Goal: Task Accomplishment & Management: Manage account settings

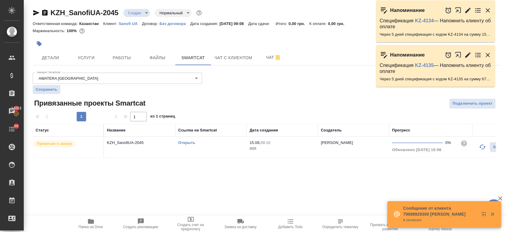
click at [190, 141] on link "Открыть" at bounding box center [186, 142] width 17 height 4
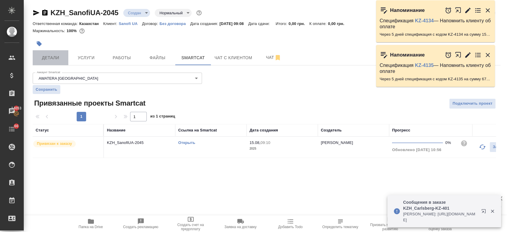
click at [45, 60] on span "Детали" at bounding box center [50, 57] width 29 height 7
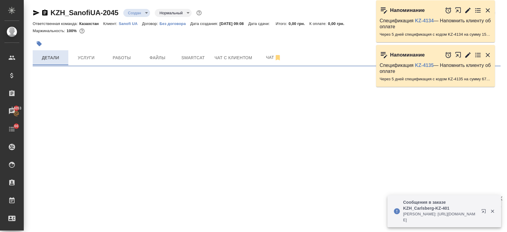
select select "RU"
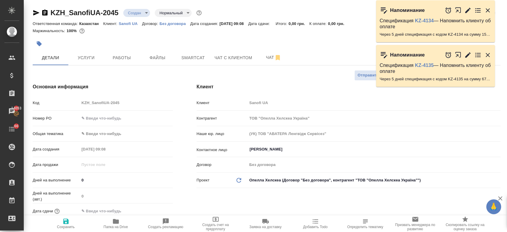
type textarea "x"
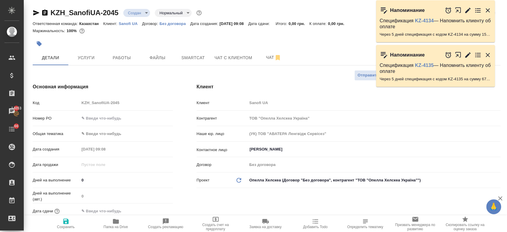
type textarea "x"
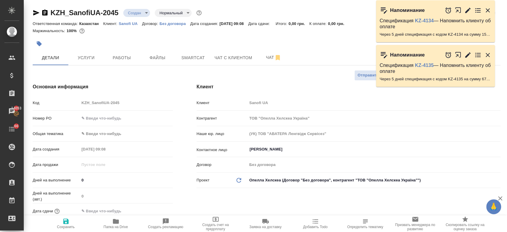
type textarea "x"
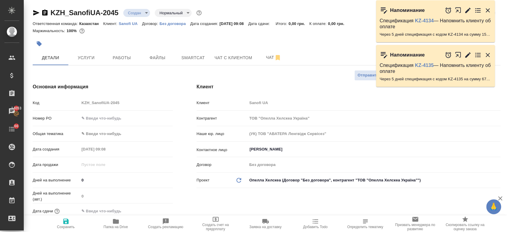
click at [260, 34] on div "Маржинальность: 100%" at bounding box center [267, 31] width 468 height 8
click at [158, 63] on button "Файлы" at bounding box center [158, 57] width 36 height 15
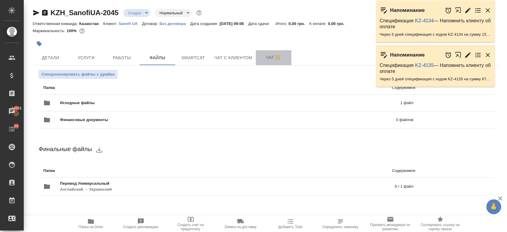
click at [271, 56] on span "Чат" at bounding box center [273, 57] width 29 height 7
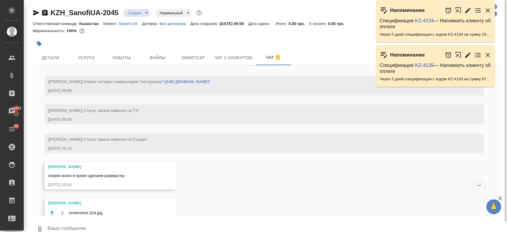
scroll to position [75, 0]
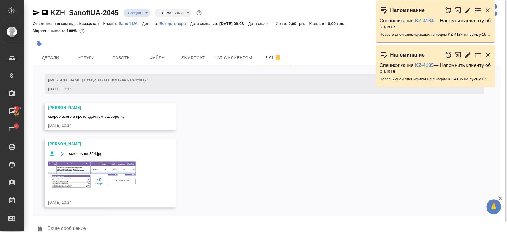
click at [118, 170] on img at bounding box center [92, 174] width 89 height 29
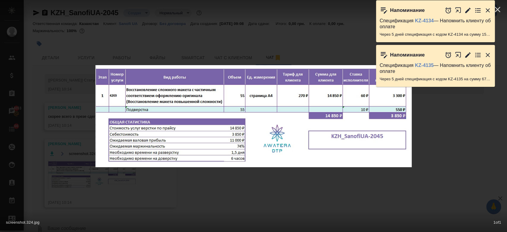
click at [486, 10] on icon "button" at bounding box center [487, 10] width 7 height 7
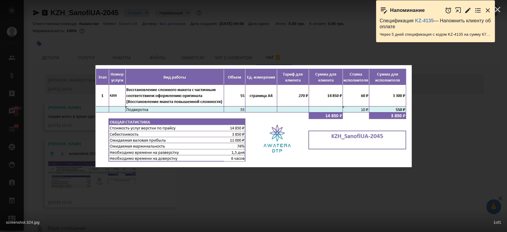
click at [486, 10] on icon "button" at bounding box center [487, 10] width 7 height 7
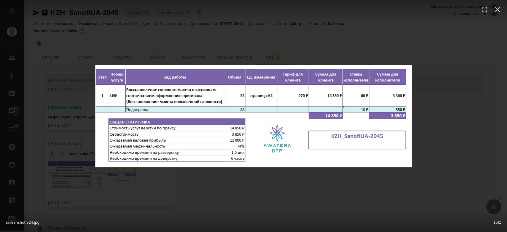
click at [465, 98] on div "screenshot.324.jpg 1 of 1" at bounding box center [253, 116] width 507 height 232
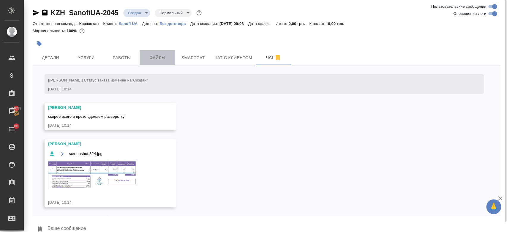
click at [163, 57] on span "Файлы" at bounding box center [157, 57] width 29 height 7
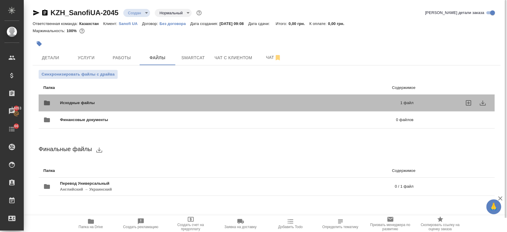
click at [178, 99] on div "Исходные файлы 1 файл" at bounding box center [228, 103] width 370 height 14
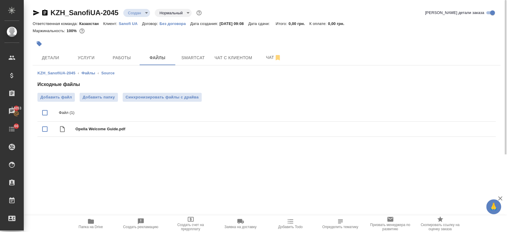
click at [172, 173] on div ".cls-1 fill:#fff; AWATERA Kosherbayeva Nazerke Клиенты Спецификации Заказы 1405…" at bounding box center [253, 116] width 507 height 232
click at [129, 58] on span "Работы" at bounding box center [121, 57] width 29 height 7
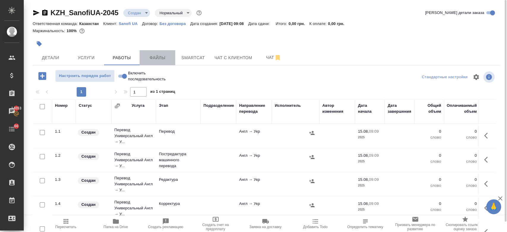
click at [152, 56] on span "Файлы" at bounding box center [157, 57] width 29 height 7
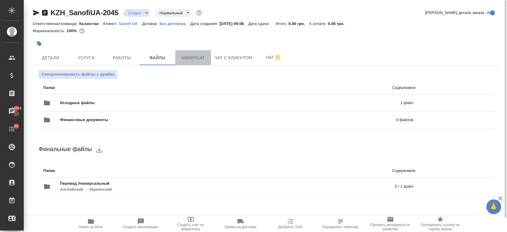
click at [176, 56] on button "Smartcat" at bounding box center [193, 57] width 36 height 15
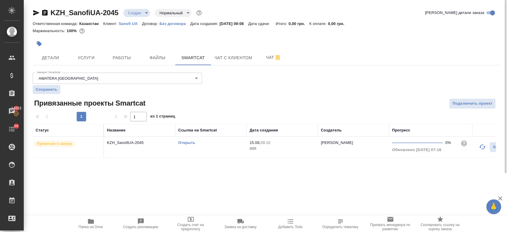
click at [187, 142] on link "Открыть" at bounding box center [186, 142] width 17 height 4
click at [290, 38] on div at bounding box center [189, 43] width 312 height 13
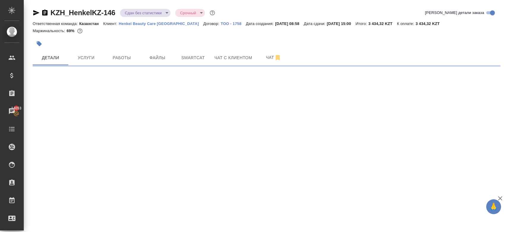
select select "RU"
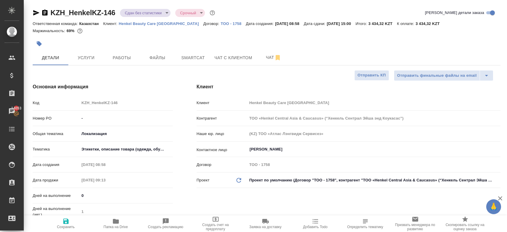
type textarea "x"
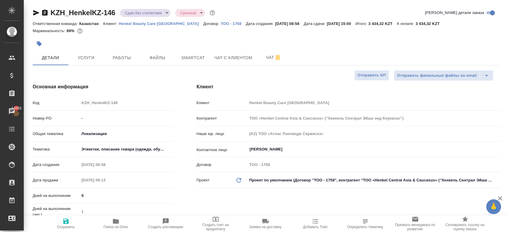
type textarea "x"
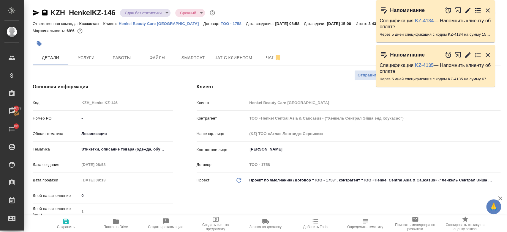
type textarea "x"
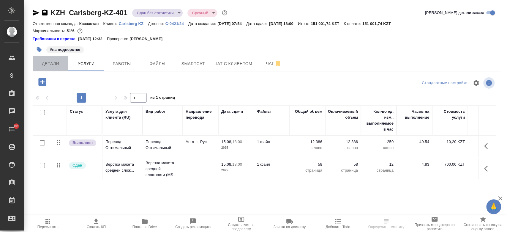
click at [55, 70] on button "Детали" at bounding box center [51, 63] width 36 height 15
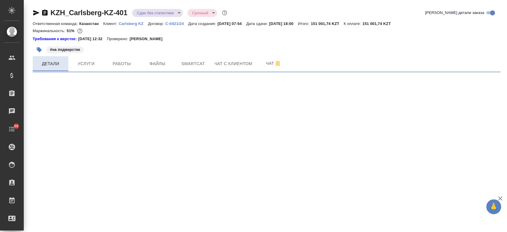
select select "RU"
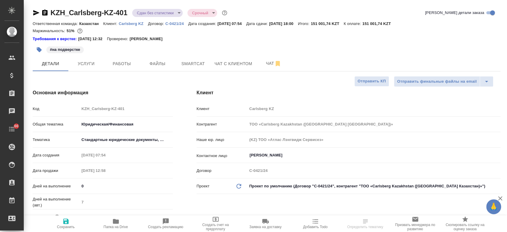
type textarea "x"
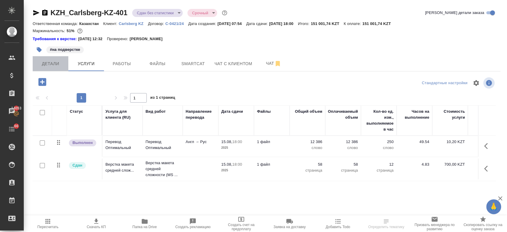
click at [53, 68] on button "Детали" at bounding box center [51, 63] width 36 height 15
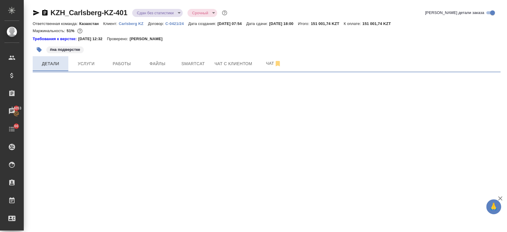
select select "RU"
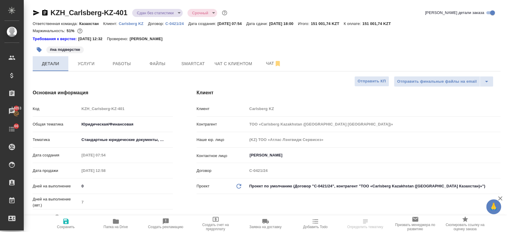
type textarea "x"
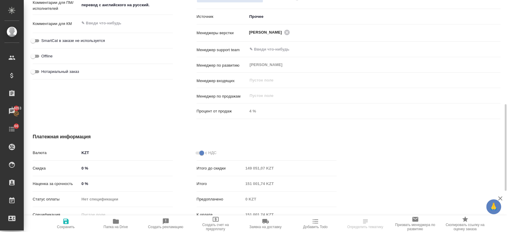
scroll to position [388, 0]
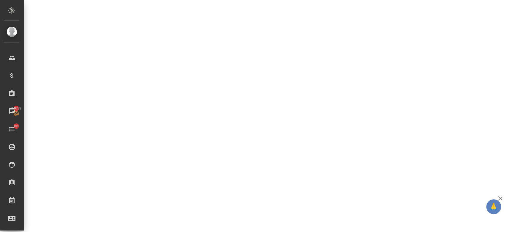
select select "RU"
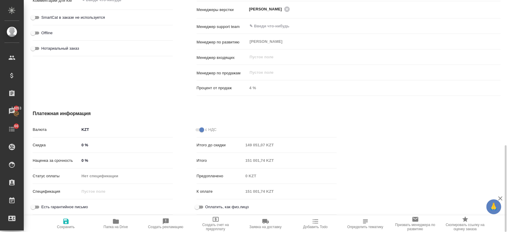
type textarea "x"
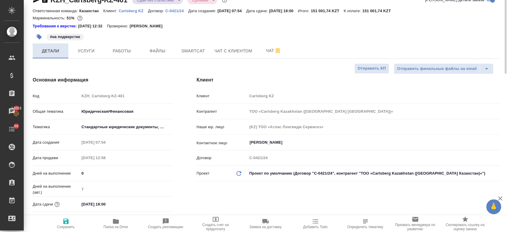
scroll to position [0, 0]
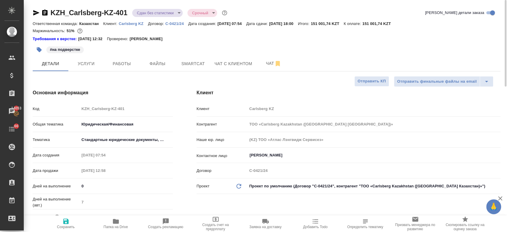
click at [215, 36] on div "Требования к верстке: [DATE] 12:32 Проверено: [PERSON_NAME]" at bounding box center [267, 39] width 468 height 6
